Goal: Task Accomplishment & Management: Complete application form

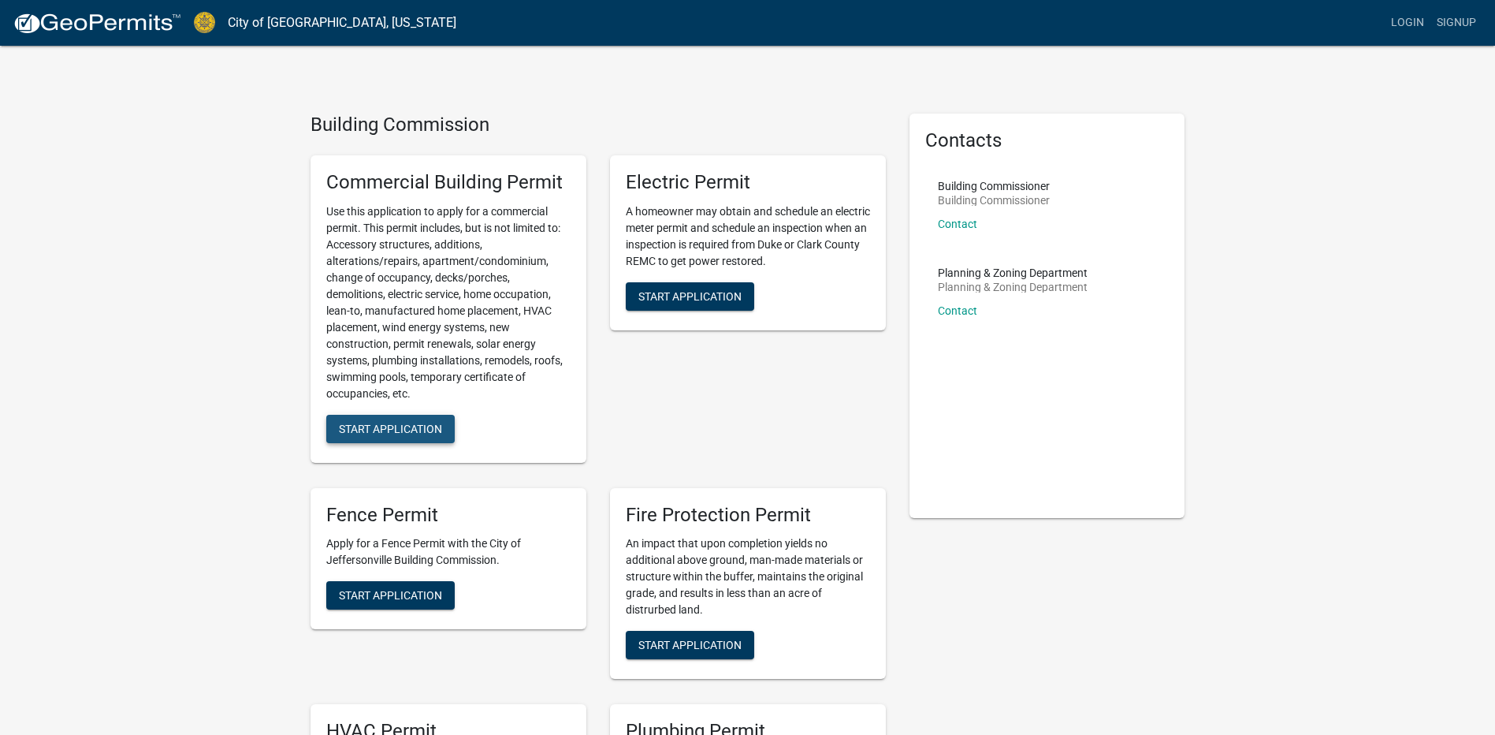
click at [375, 430] on span "Start Application" at bounding box center [390, 428] width 103 height 13
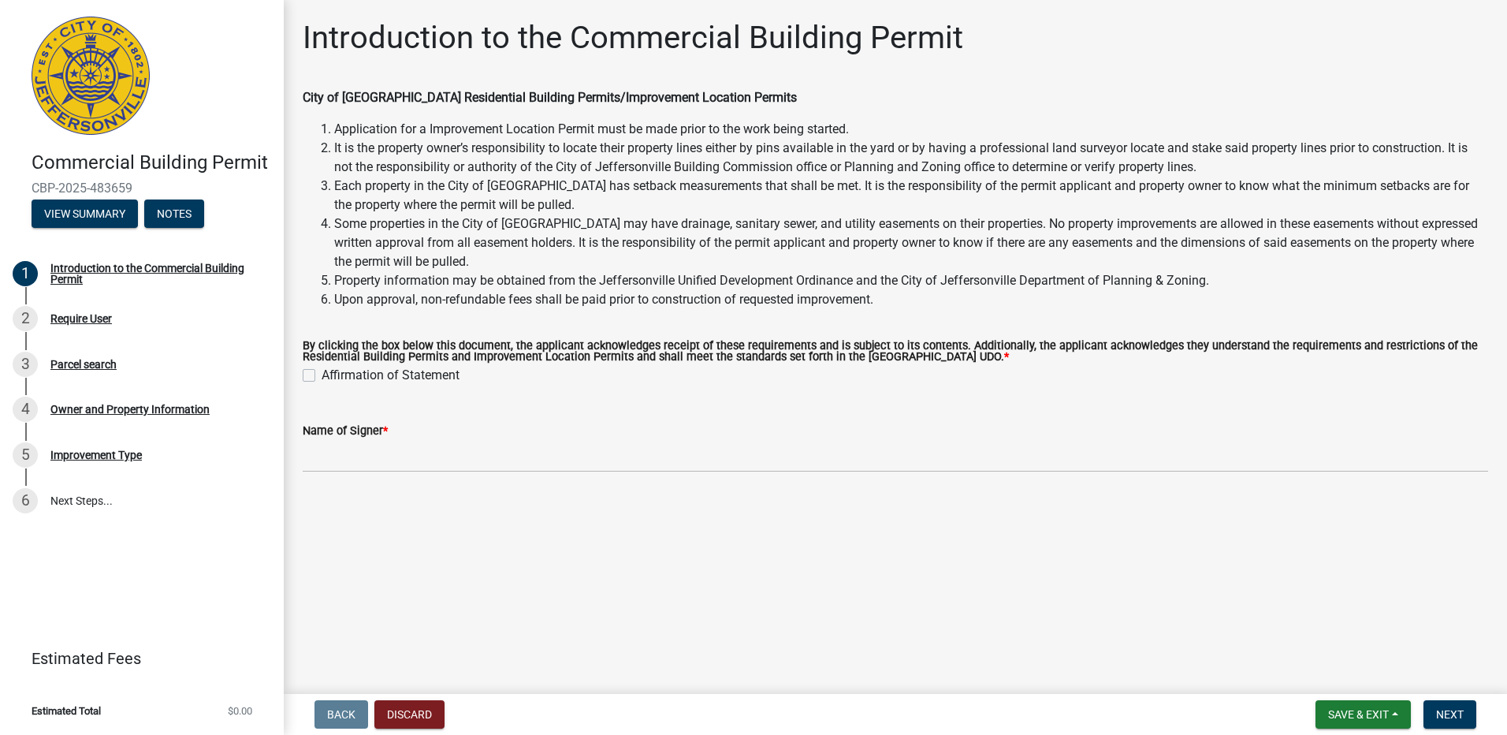
click at [322, 378] on label "Affirmation of Statement" at bounding box center [391, 375] width 138 height 19
click at [322, 376] on input "Affirmation of Statement" at bounding box center [327, 371] width 10 height 10
checkbox input "true"
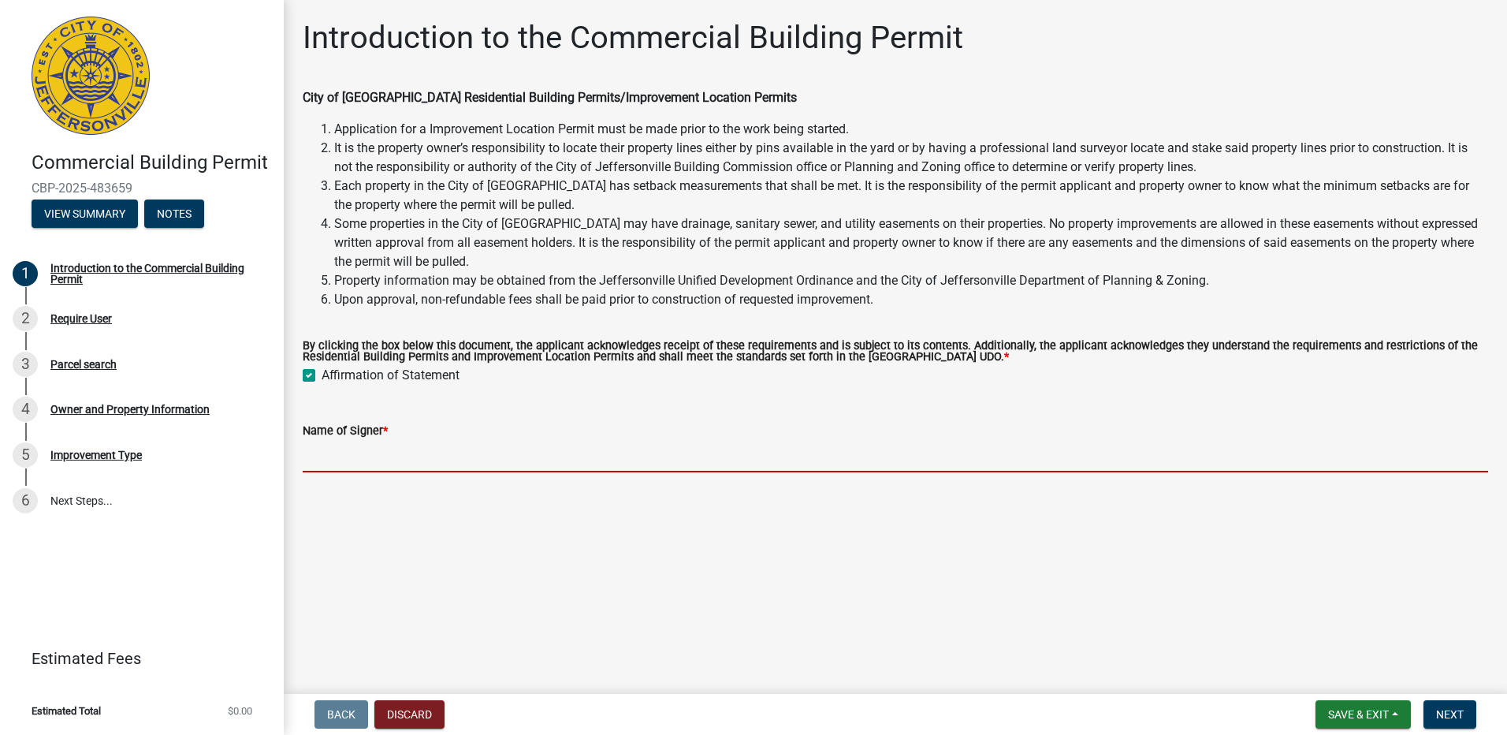
click at [423, 443] on input "Name of Signer *" at bounding box center [896, 456] width 1186 height 32
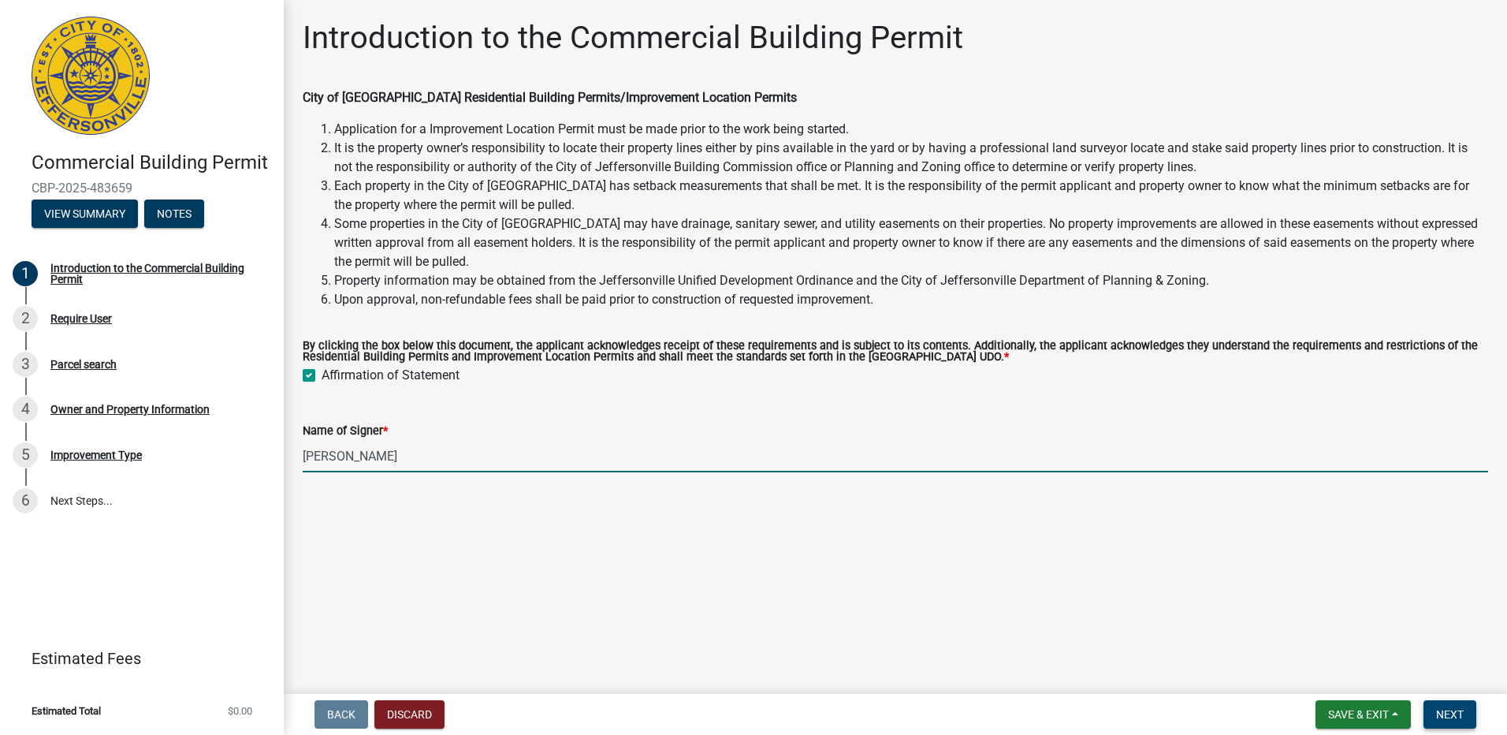
type input "[PERSON_NAME]"
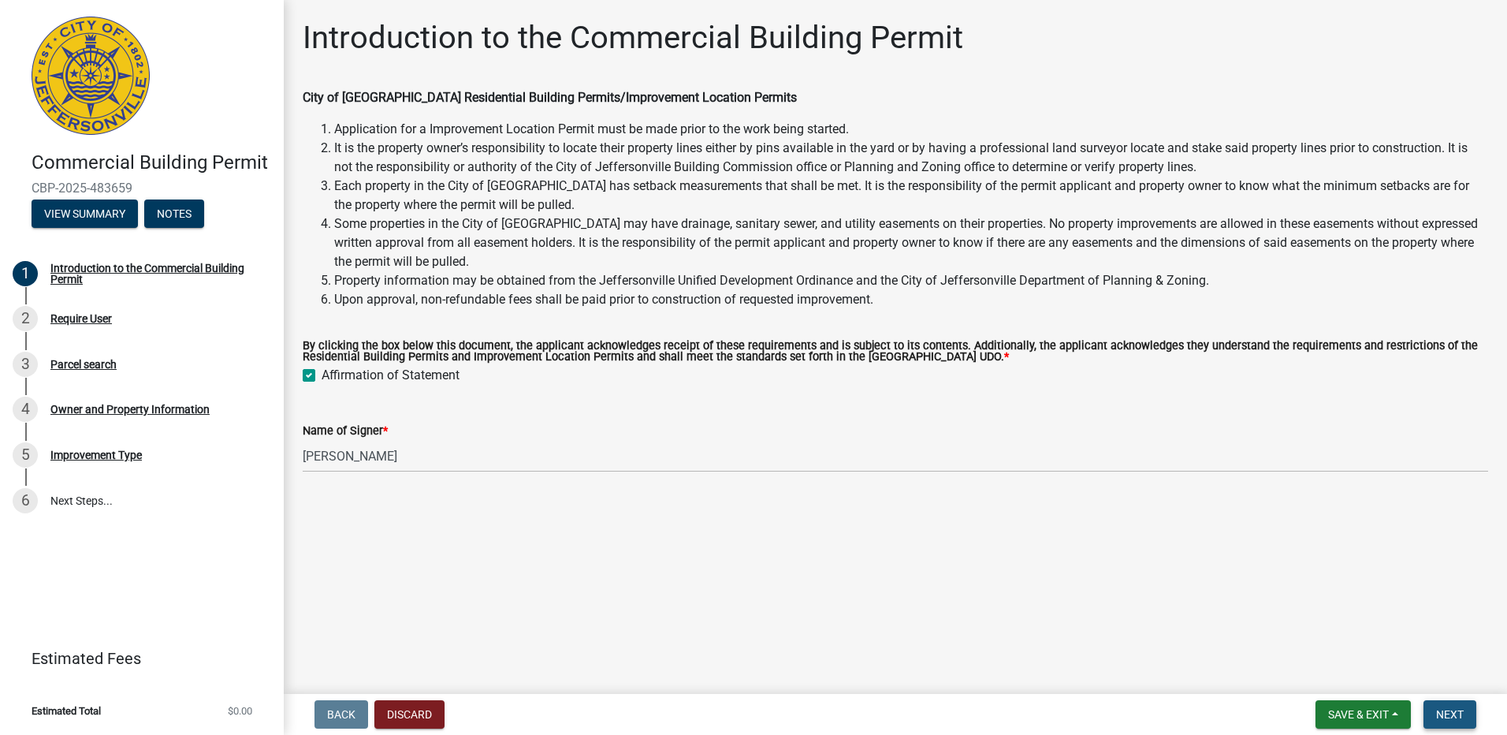
click at [1439, 710] on span "Next" at bounding box center [1450, 714] width 28 height 13
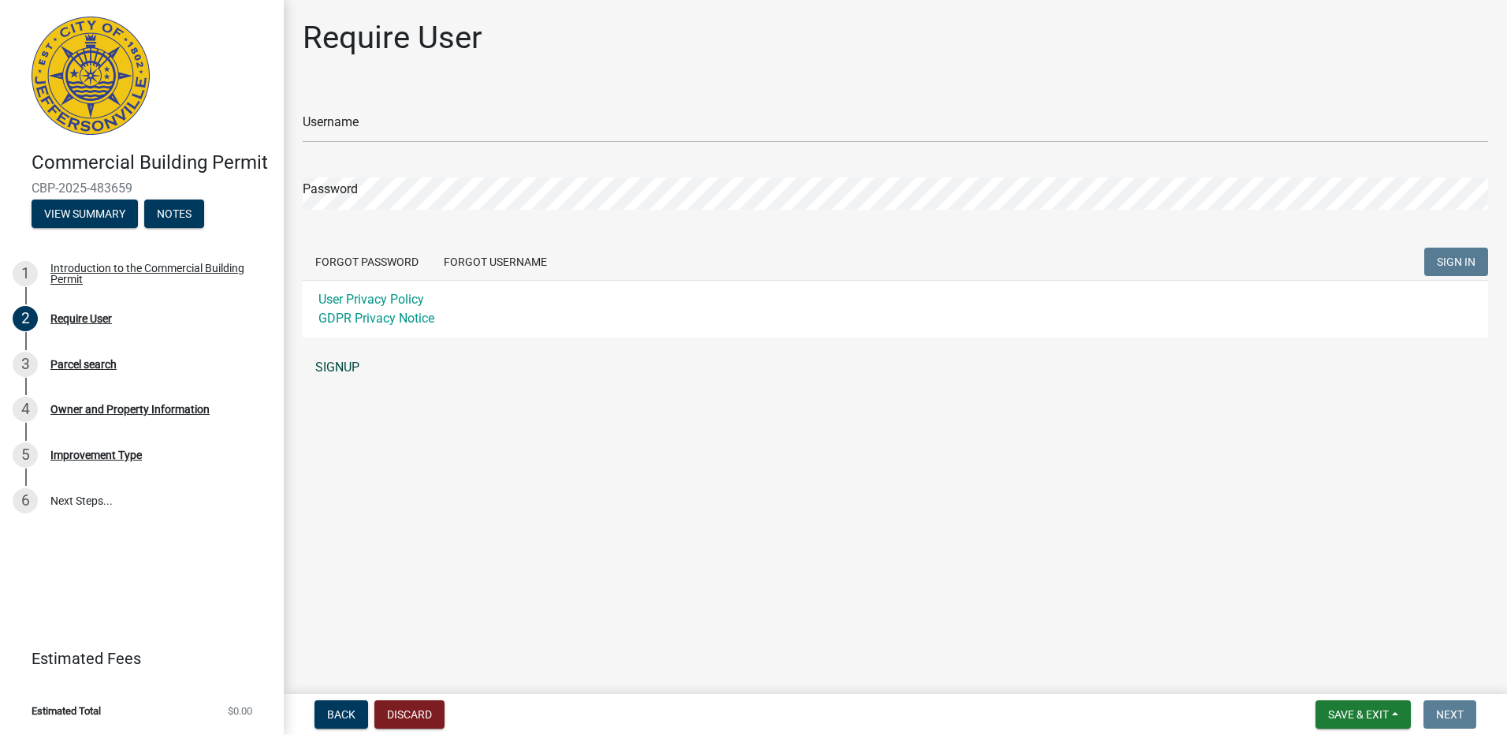
click at [336, 369] on link "SIGNUP" at bounding box center [896, 368] width 1186 height 32
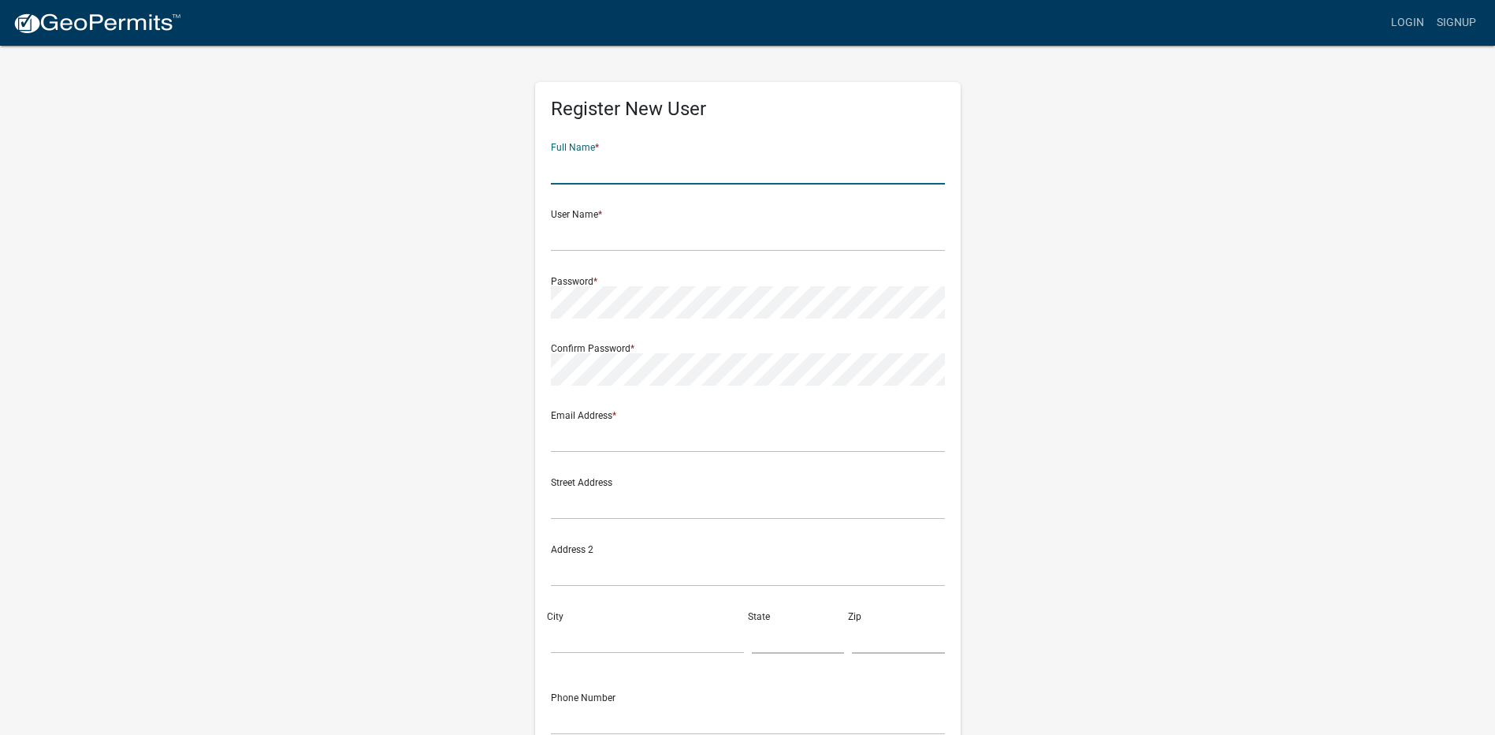
click at [642, 162] on input "text" at bounding box center [748, 168] width 394 height 32
type input "[PERSON_NAME]"
type input "[EMAIL_ADDRESS][DOMAIN_NAME]"
type input "[STREET_ADDRESS]"
type input "[GEOGRAPHIC_DATA]"
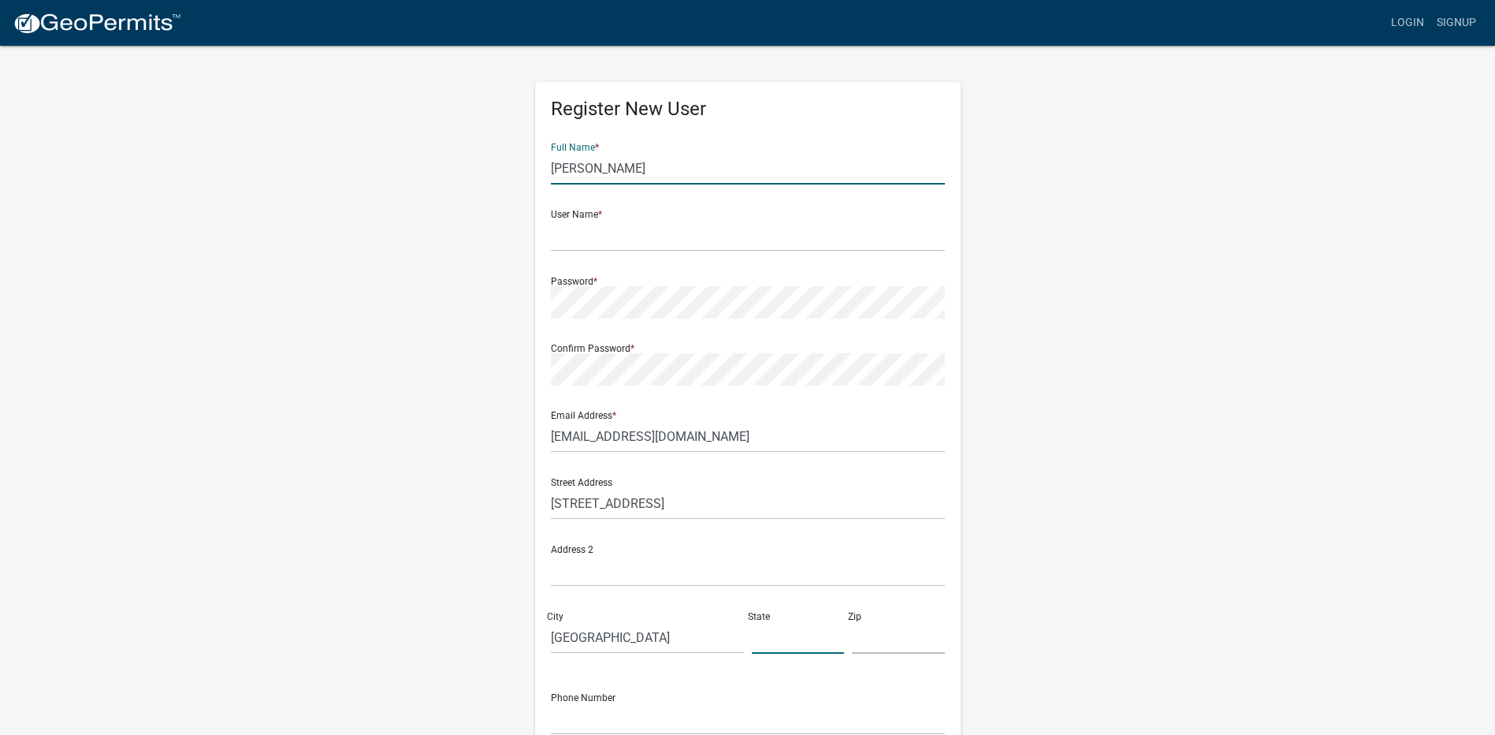
type input "[US_STATE]"
type input "47150"
type input "5022952051"
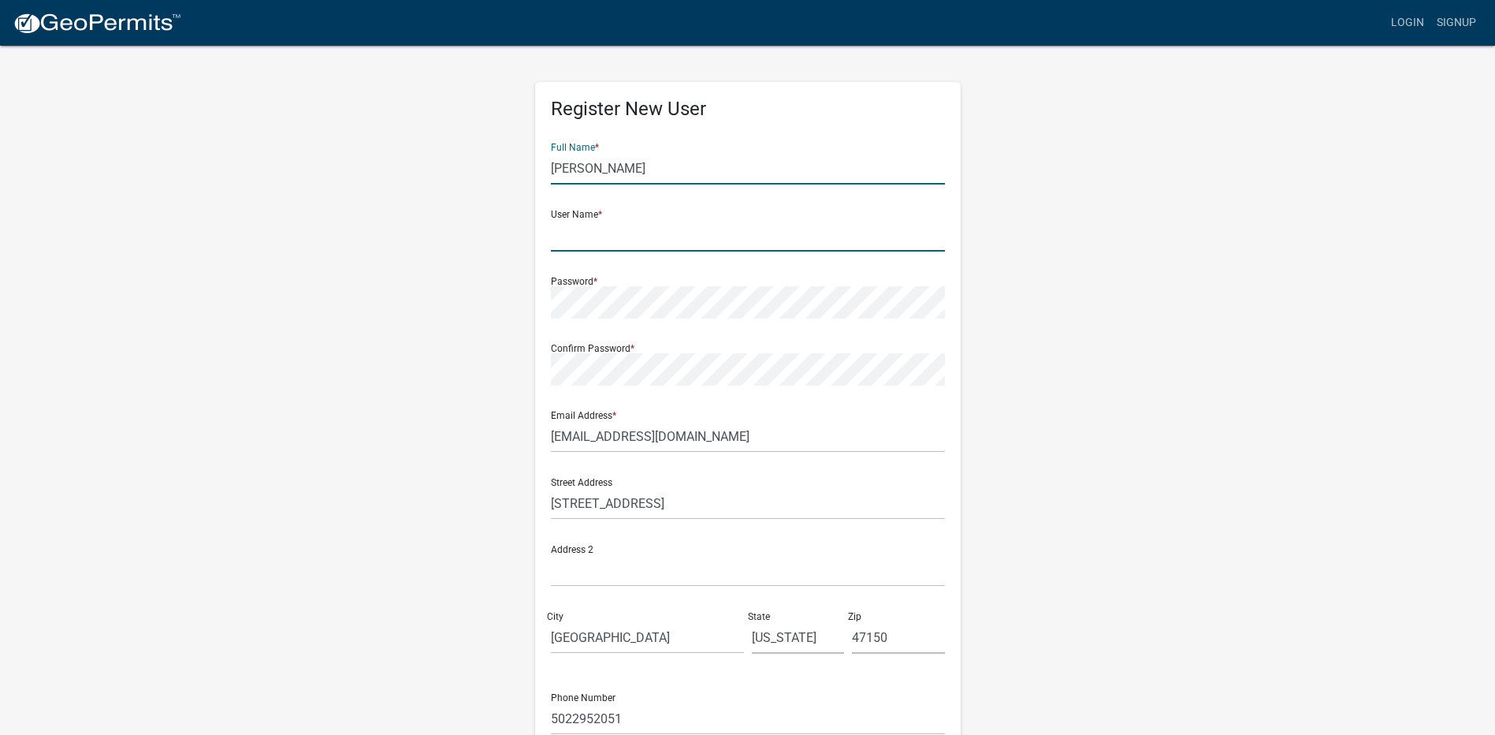
click at [599, 237] on input "text" at bounding box center [748, 235] width 394 height 32
type input "Kings quality"
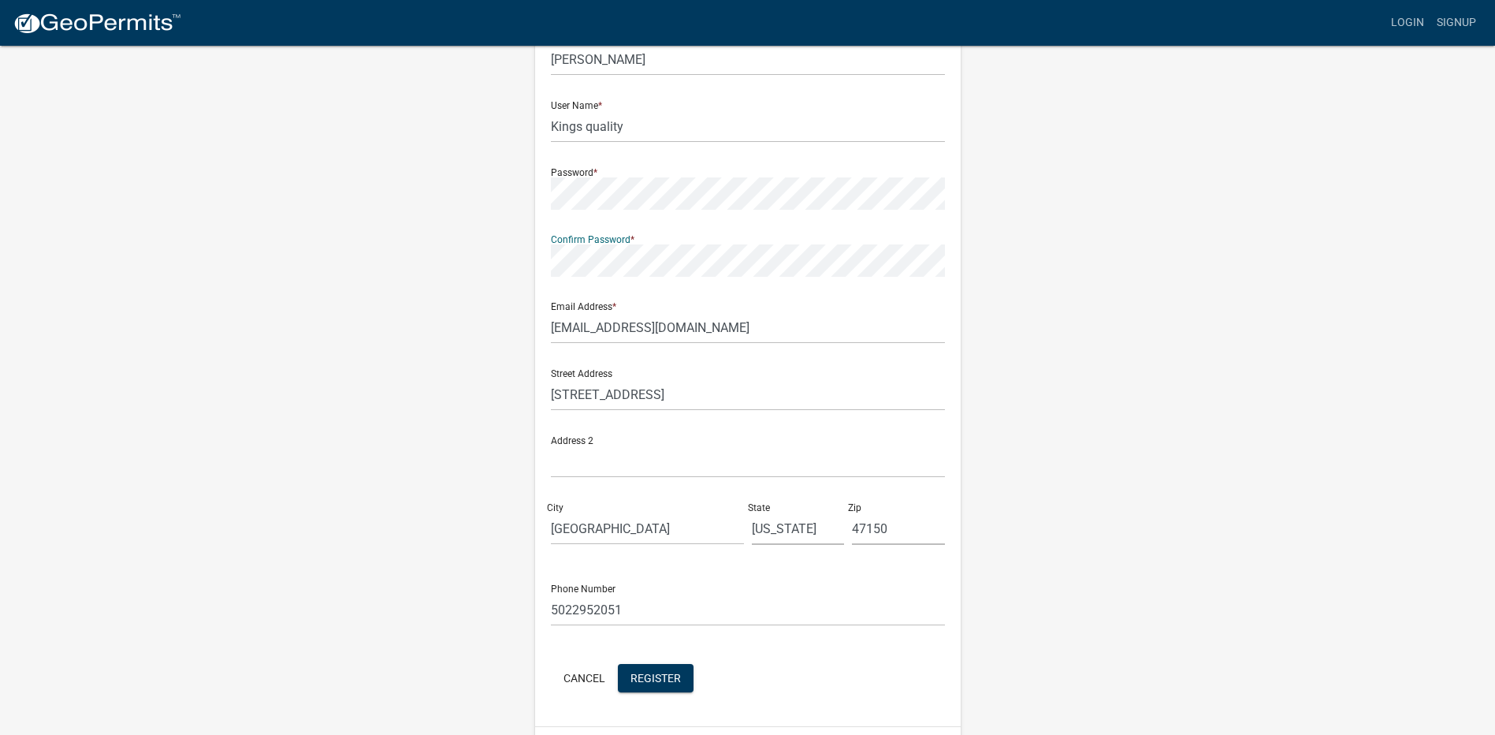
scroll to position [153, 0]
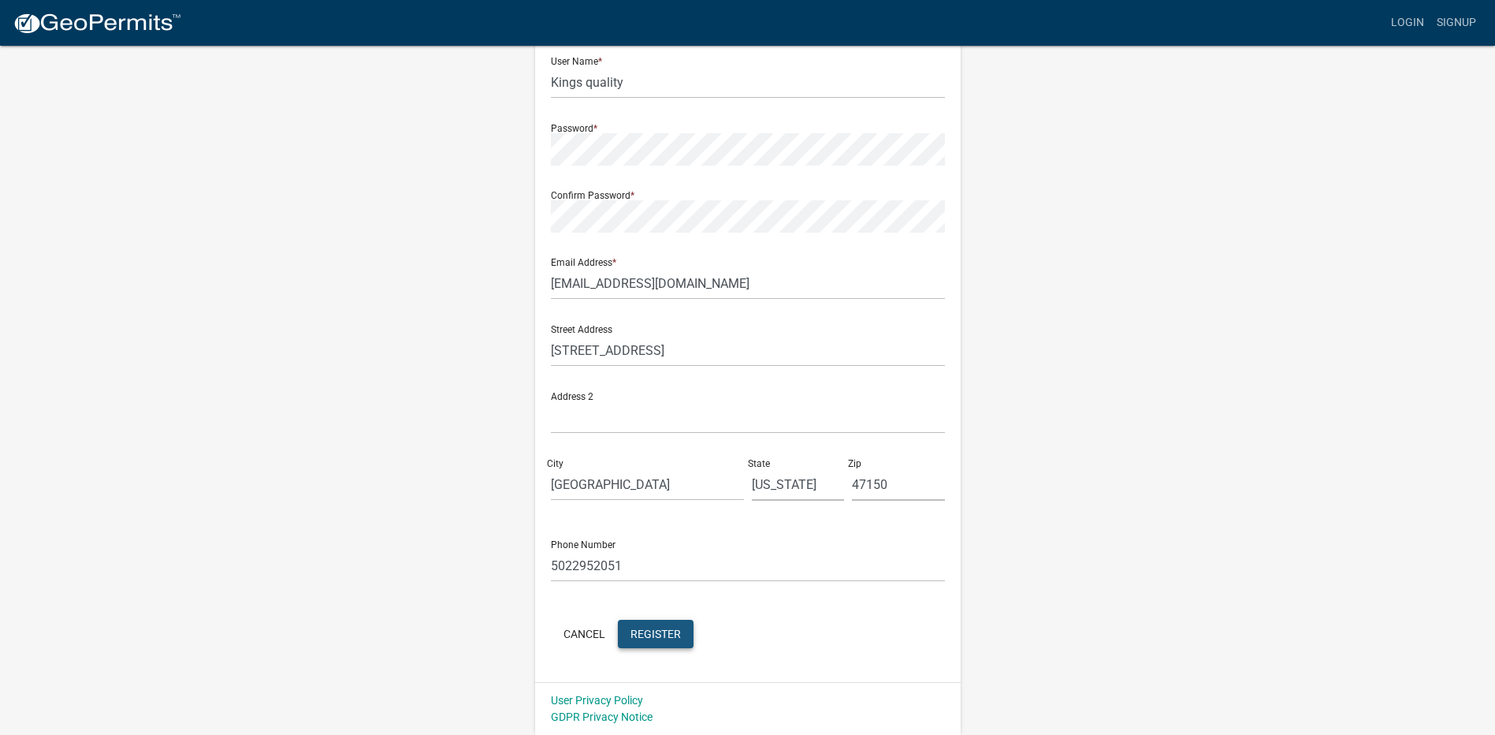
click at [657, 638] on span "Register" at bounding box center [656, 633] width 50 height 13
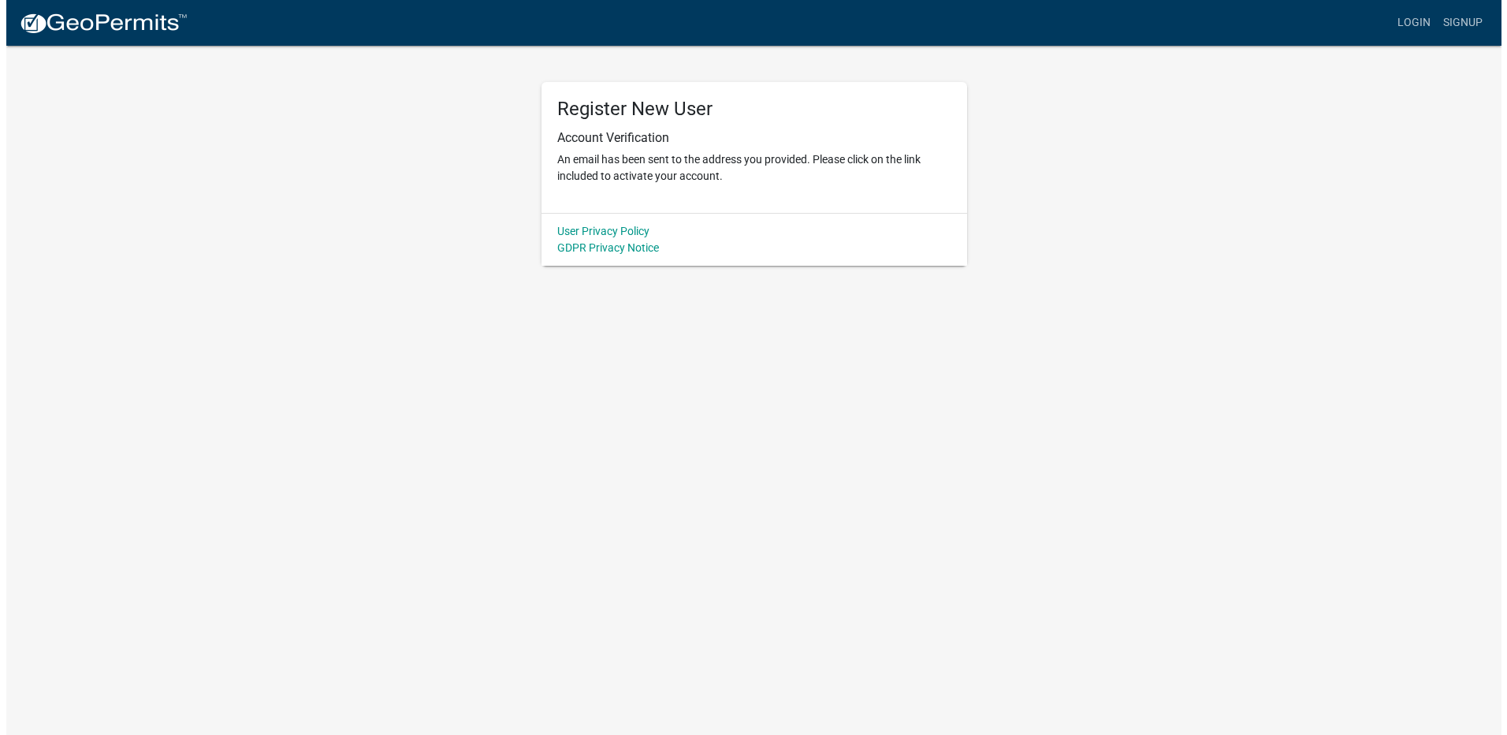
scroll to position [0, 0]
